Goal: Find specific page/section: Find specific page/section

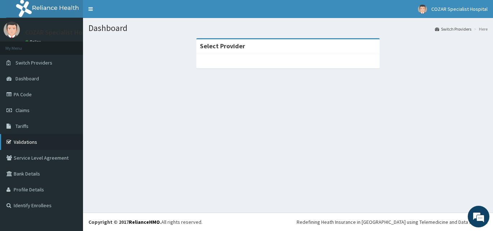
click at [19, 142] on link "Validations" at bounding box center [41, 142] width 83 height 16
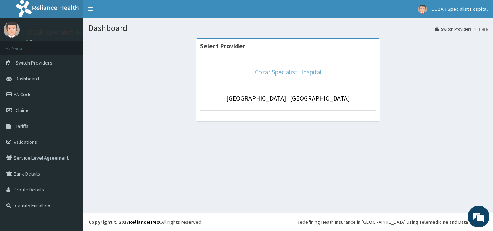
click at [277, 73] on link "Cozar Specialist Hospital" at bounding box center [288, 72] width 67 height 8
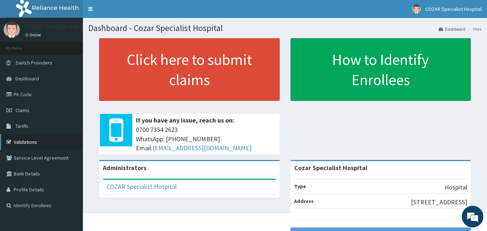
click at [34, 142] on link "Validations" at bounding box center [41, 142] width 83 height 16
